Goal: Transaction & Acquisition: Purchase product/service

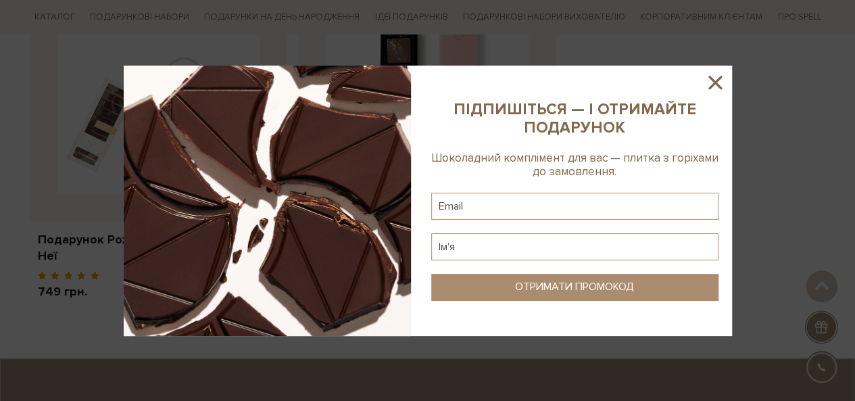
click at [715, 76] on icon at bounding box center [715, 82] width 23 height 23
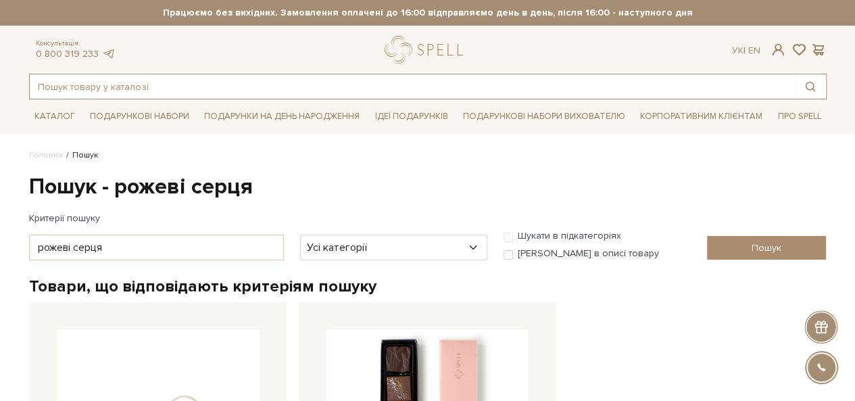
click at [374, 87] on input "text" at bounding box center [412, 86] width 765 height 24
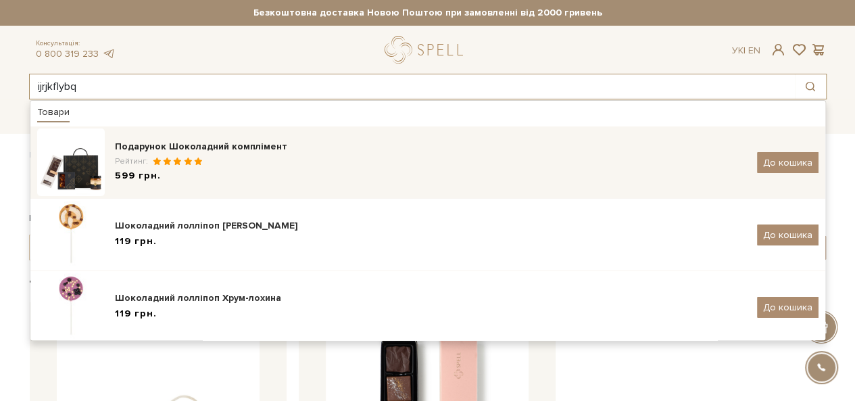
type input "ijrjkflybq"
click at [389, 149] on div "Подарунок Шоколадний комплімент" at bounding box center [431, 147] width 632 height 14
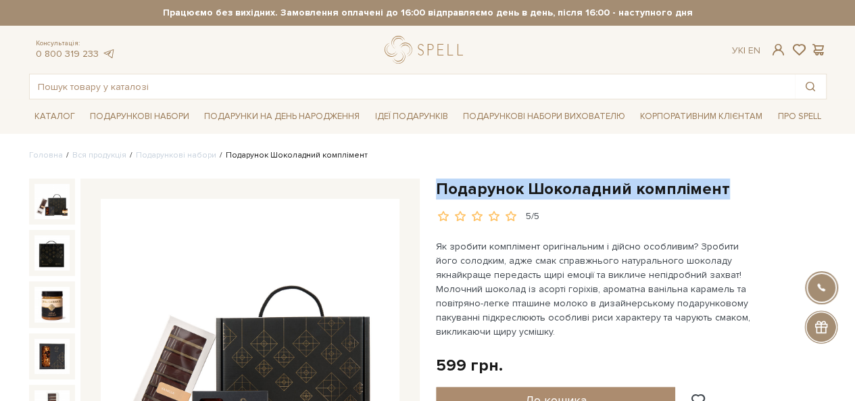
drag, startPoint x: 714, startPoint y: 188, endPoint x: 431, endPoint y: 189, distance: 282.7
copy h1 "Подарунок Шоколадний комплімент"
